Goal: Task Accomplishment & Management: Manage account settings

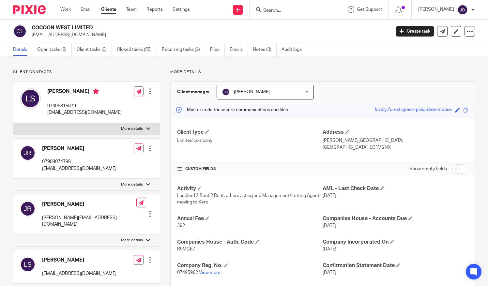
click at [291, 9] on input "Search" at bounding box center [292, 11] width 59 height 6
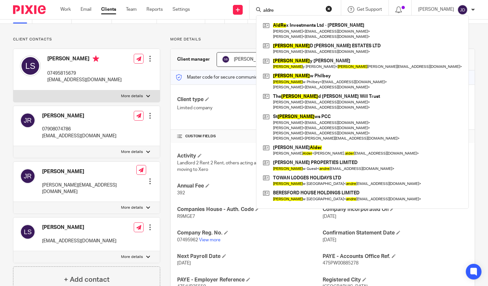
type input "aldre"
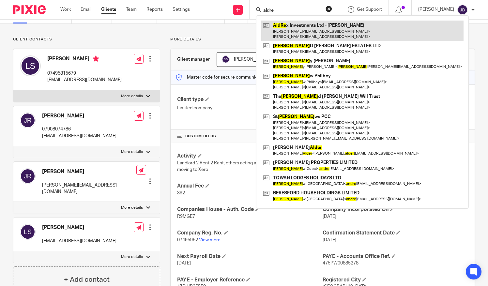
click at [311, 28] on link at bounding box center [363, 31] width 202 height 20
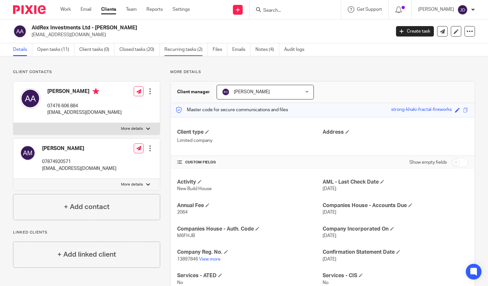
click at [177, 47] on link "Recurring tasks (2)" at bounding box center [186, 49] width 43 height 13
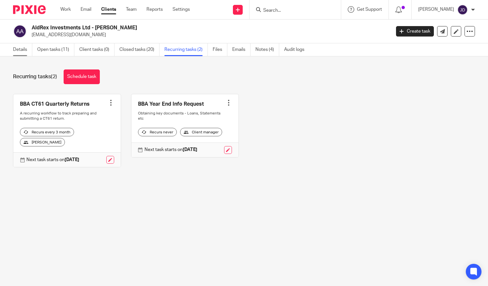
drag, startPoint x: 14, startPoint y: 50, endPoint x: 17, endPoint y: 48, distance: 3.5
click at [14, 50] on link "Details" at bounding box center [22, 49] width 19 height 13
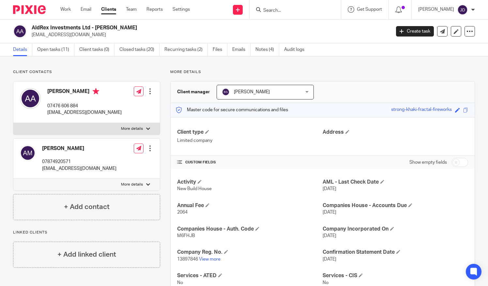
click at [279, 10] on input "Search" at bounding box center [292, 11] width 59 height 6
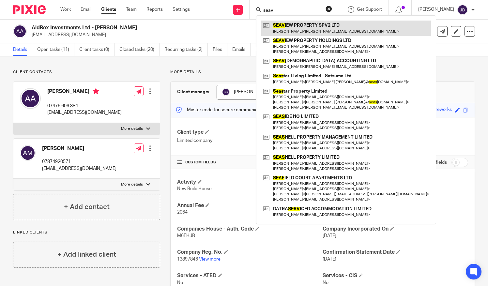
type input "seav"
click at [310, 25] on link at bounding box center [347, 28] width 170 height 15
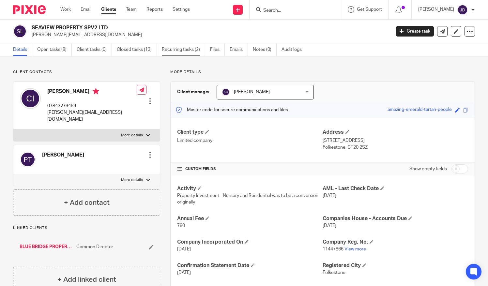
click at [176, 47] on link "Recurring tasks (2)" at bounding box center [183, 49] width 43 height 13
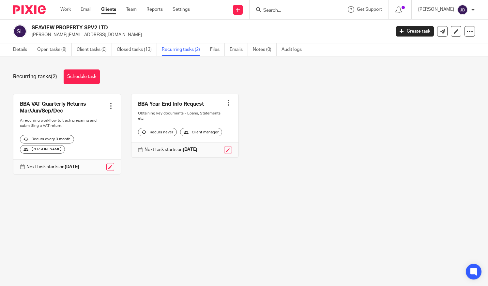
click at [108, 106] on div at bounding box center [111, 106] width 7 height 7
click at [86, 146] on span "Cancel schedule" at bounding box center [84, 147] width 34 height 5
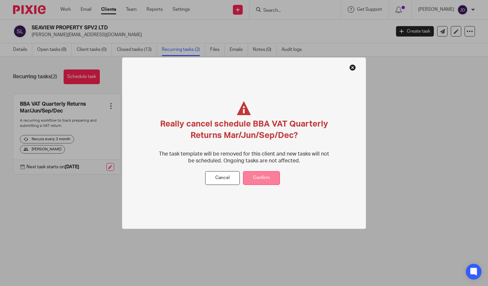
click at [260, 178] on button "Confirm" at bounding box center [261, 178] width 37 height 14
